Goal: Navigation & Orientation: Find specific page/section

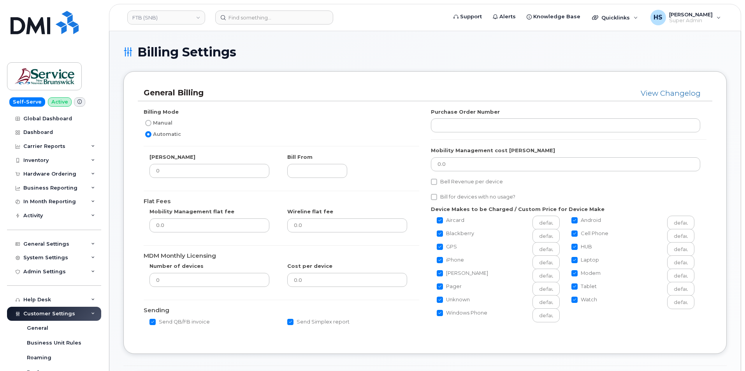
scroll to position [434, 0]
